Goal: Information Seeking & Learning: Check status

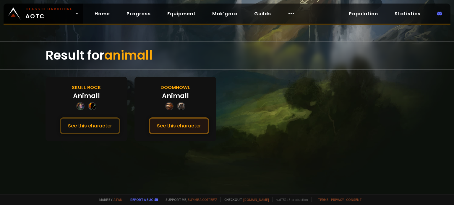
click at [195, 125] on button "See this character" at bounding box center [179, 126] width 61 height 17
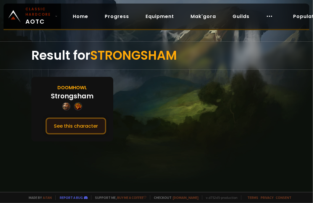
click at [71, 130] on button "See this character" at bounding box center [76, 126] width 61 height 17
